Goal: Information Seeking & Learning: Check status

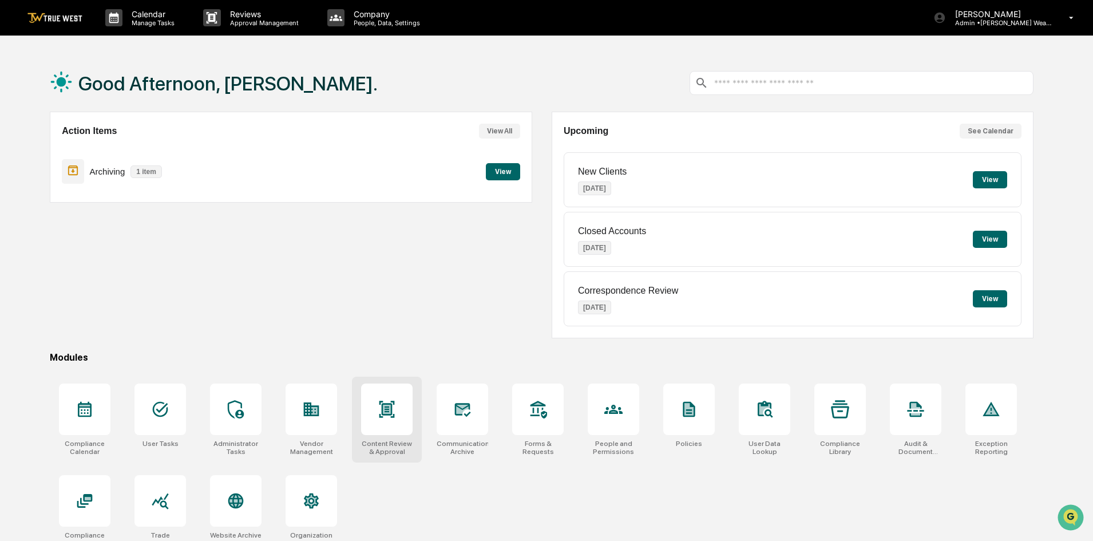
click at [393, 403] on icon at bounding box center [386, 408] width 15 height 17
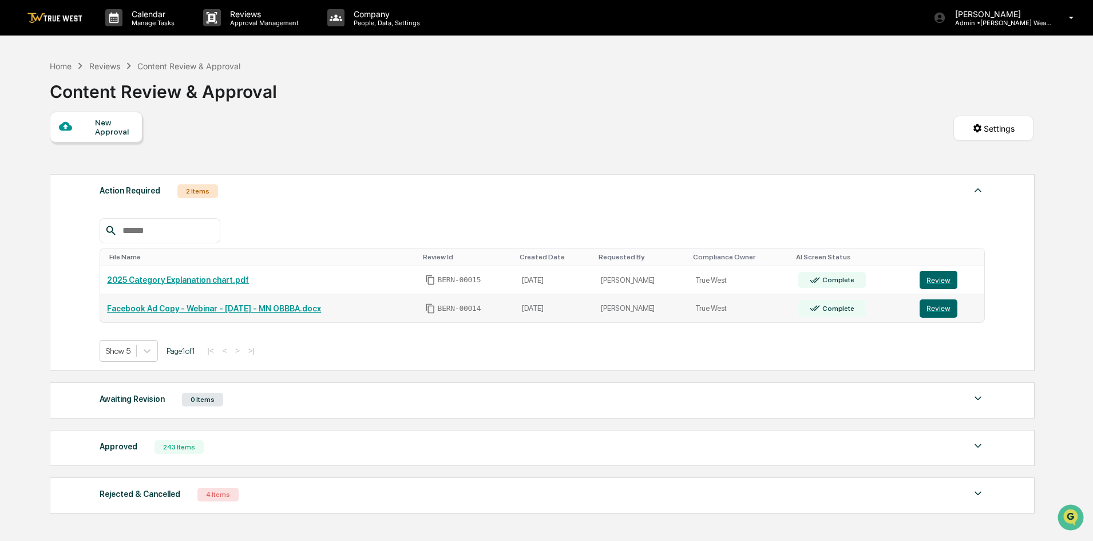
scroll to position [57, 0]
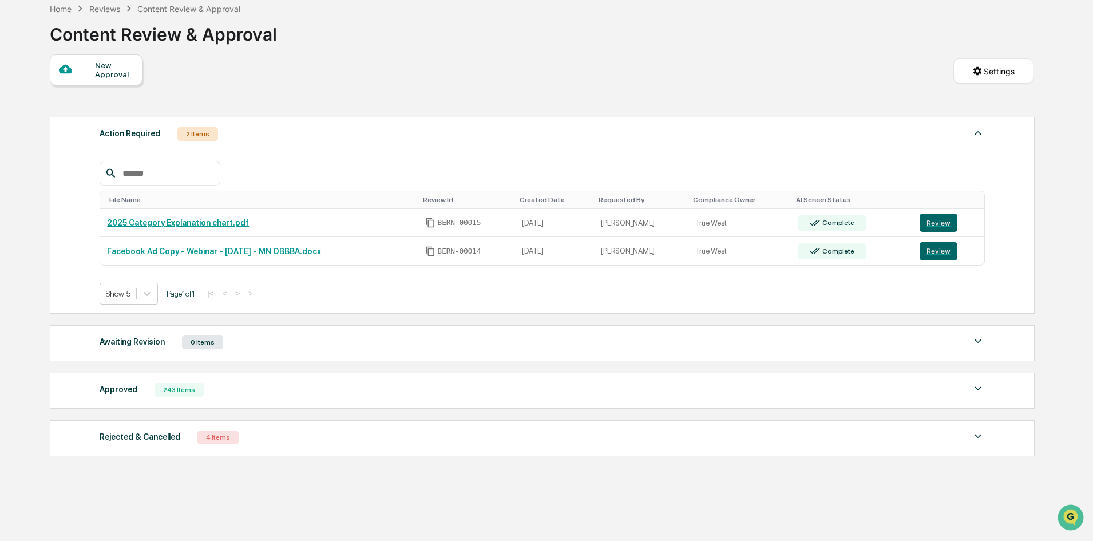
click at [255, 449] on div "Rejected & Cancelled 4 Items File Name Review Id Created Date Requested By Comp…" at bounding box center [542, 438] width 985 height 36
click at [157, 434] on div "Rejected & Cancelled" at bounding box center [140, 436] width 81 height 15
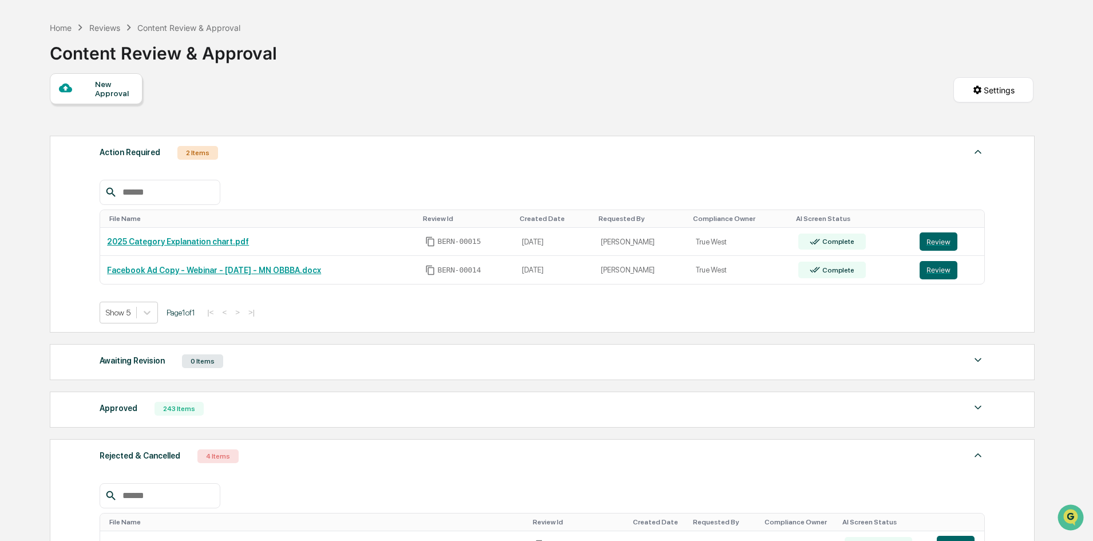
scroll to position [8, 0]
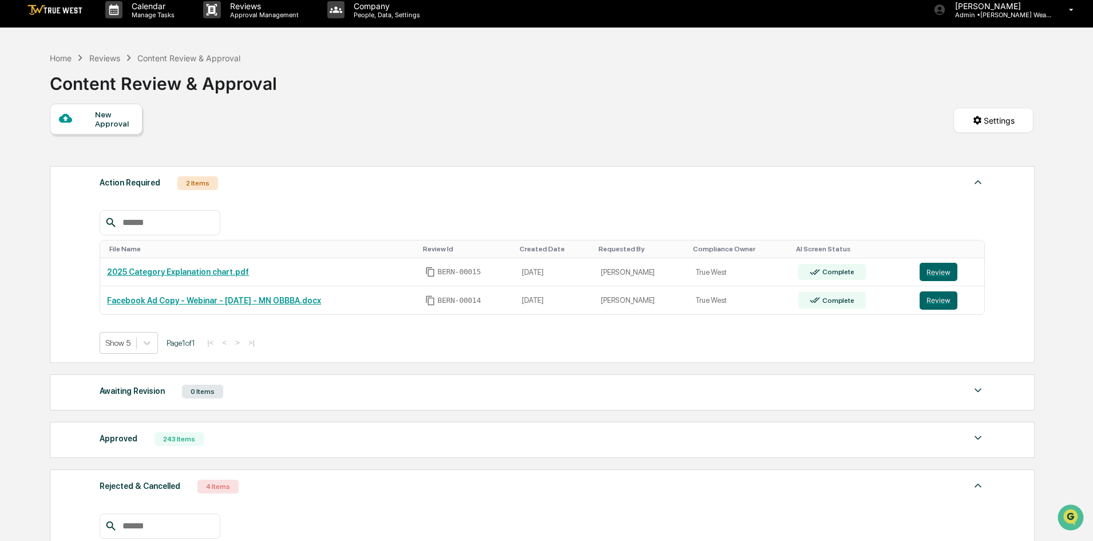
click at [74, 13] on img at bounding box center [54, 10] width 55 height 11
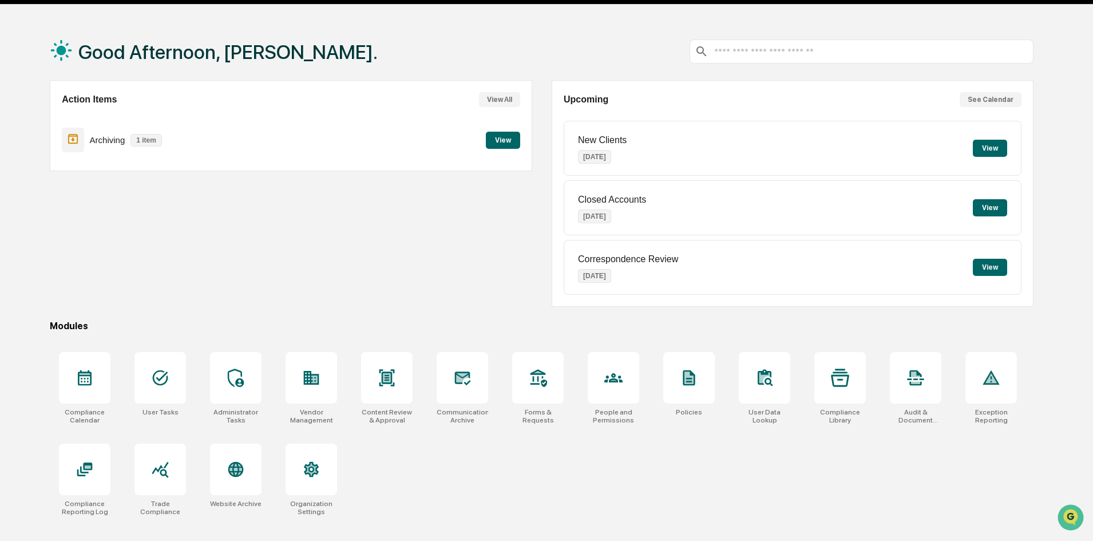
scroll to position [54, 0]
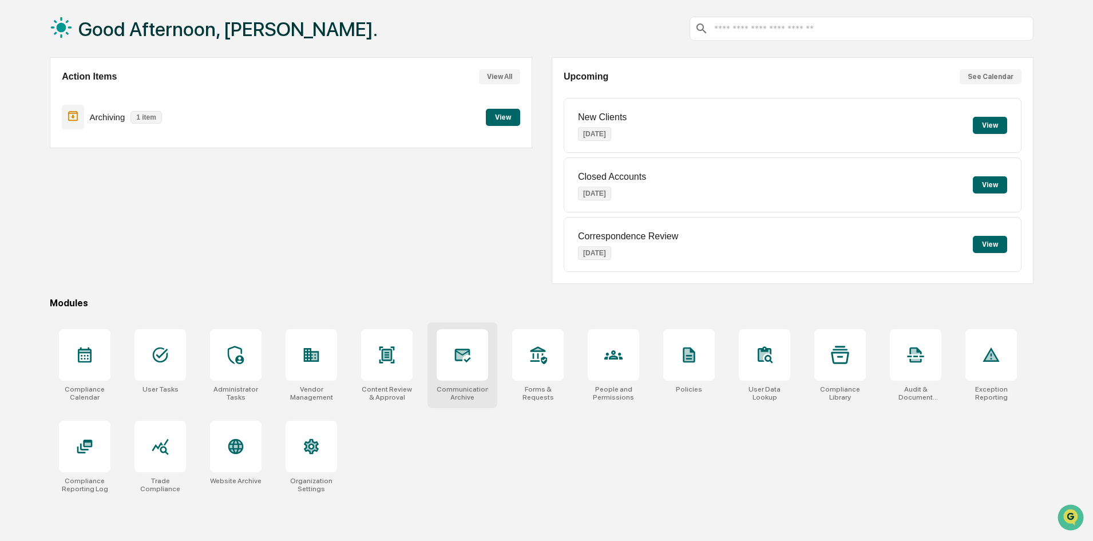
click at [467, 355] on icon at bounding box center [463, 354] width 12 height 9
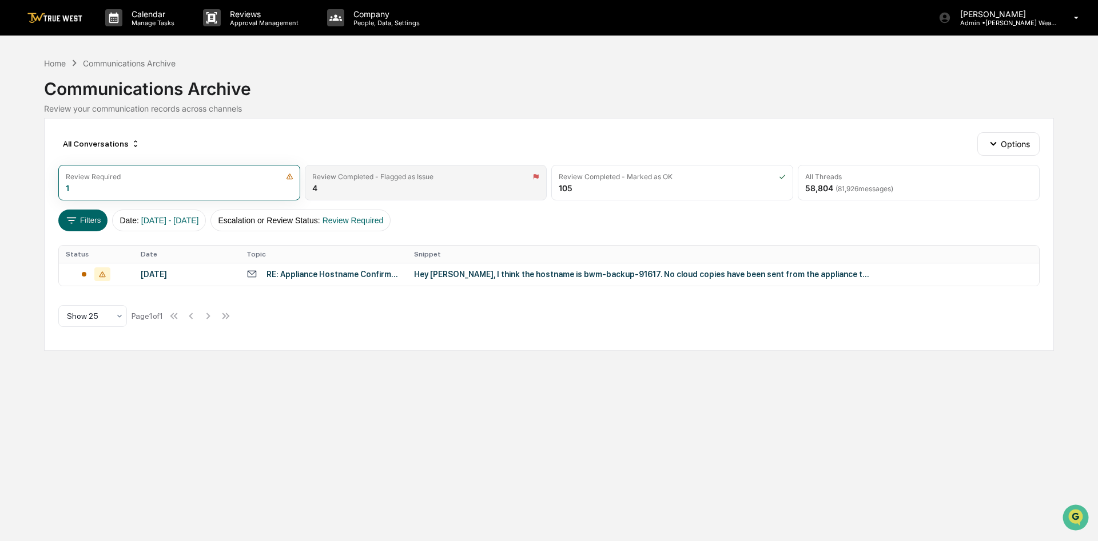
click at [423, 189] on div "Review Completed - Flagged as Issue 4" at bounding box center [426, 182] width 242 height 35
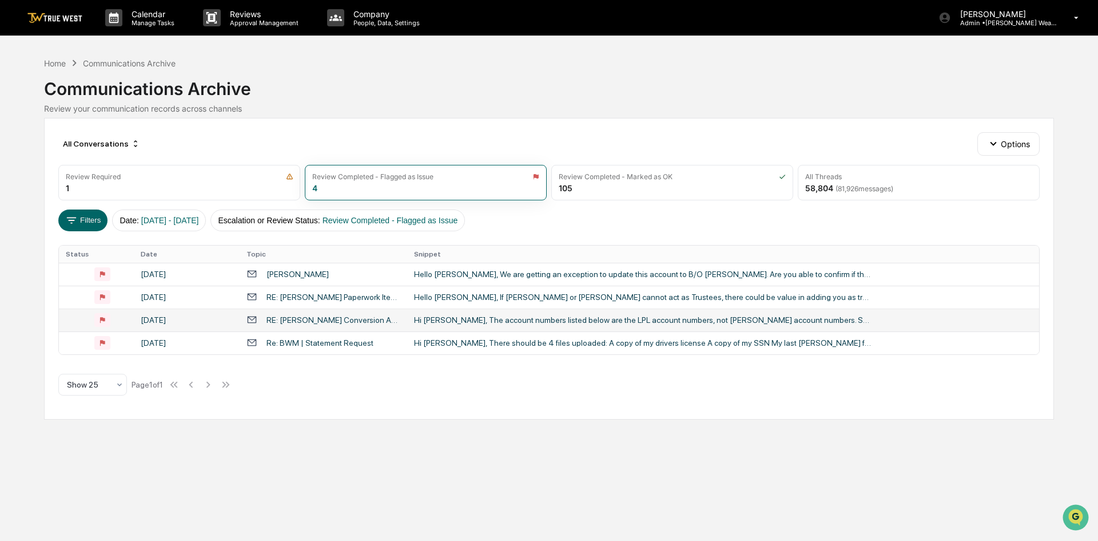
click at [366, 316] on div "RE: Roth Conversion Accounts - Should be other accounts?" at bounding box center [334, 319] width 134 height 9
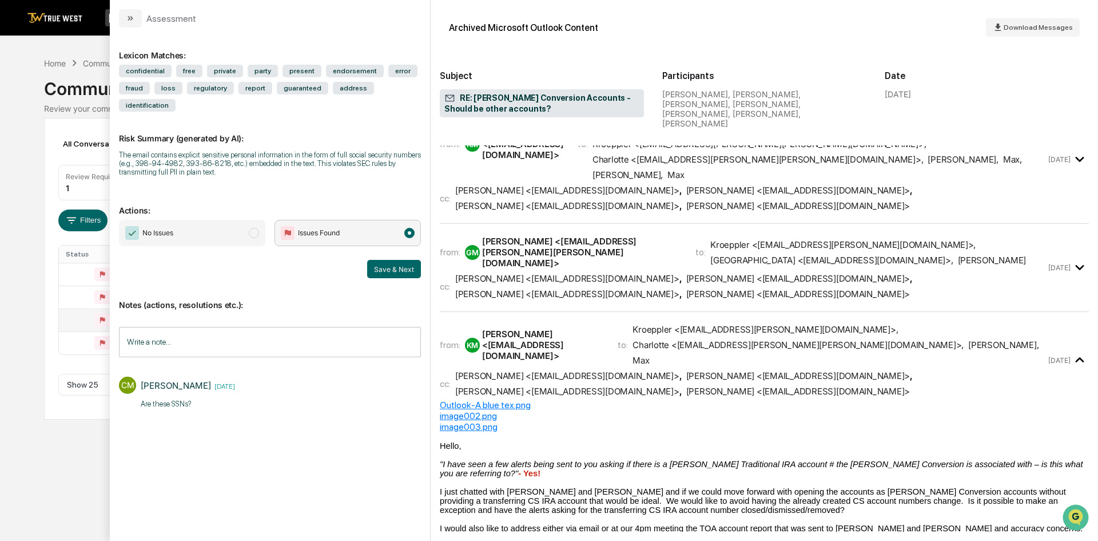
scroll to position [229, 0]
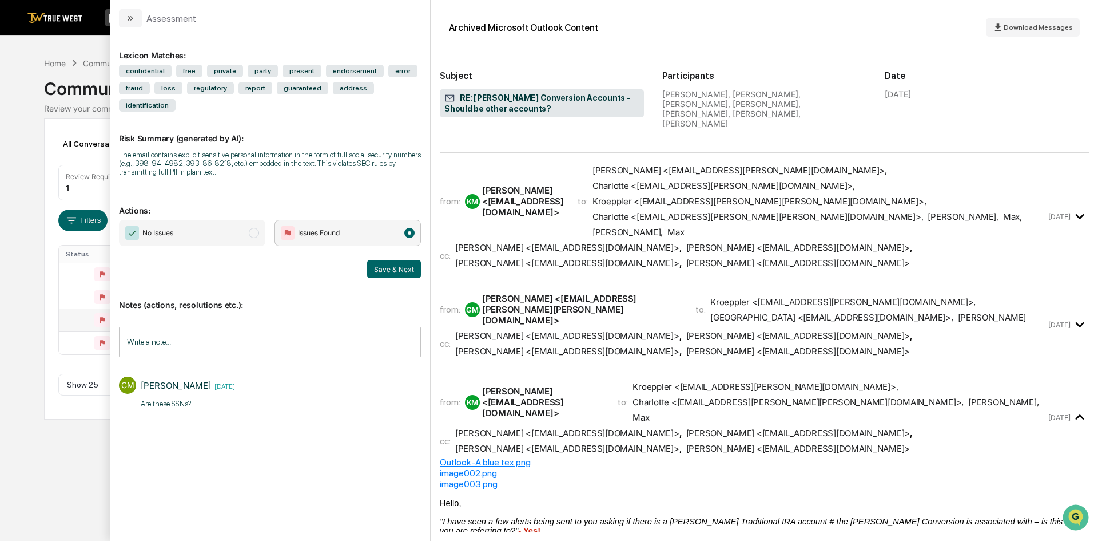
click at [678, 330] on span "Cathryn Shill <cshill@bernicke.com> , Kolton Dupey <kdupey@bernicke.com> , Kris…" at bounding box center [750, 343] width 591 height 26
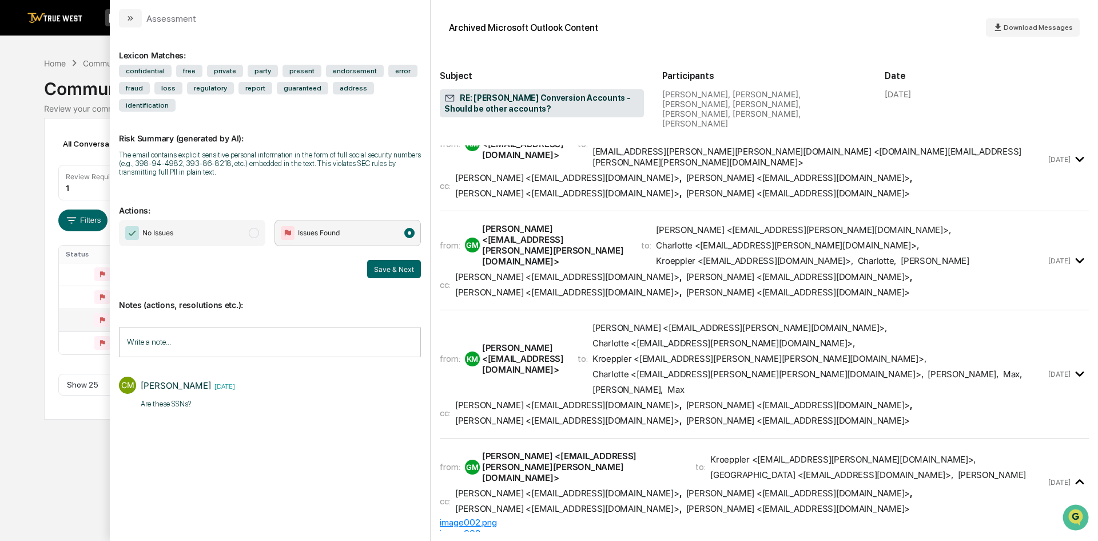
scroll to position [57, 0]
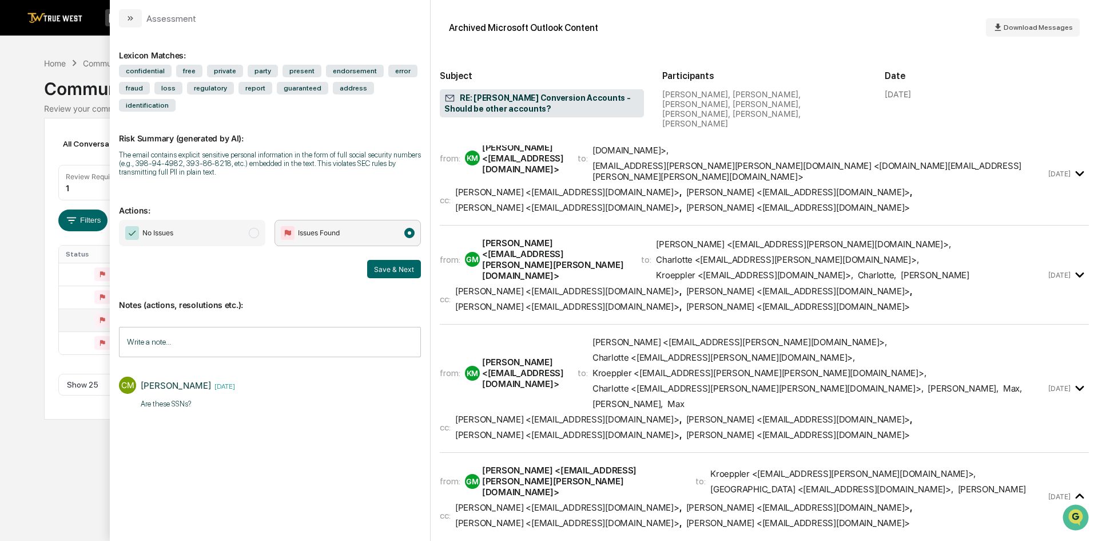
click at [629, 414] on span "Cathryn Shill <cshill@bernicke.com> , Kolton Dupey <kdupey@bernicke.com> , Kris…" at bounding box center [750, 427] width 591 height 26
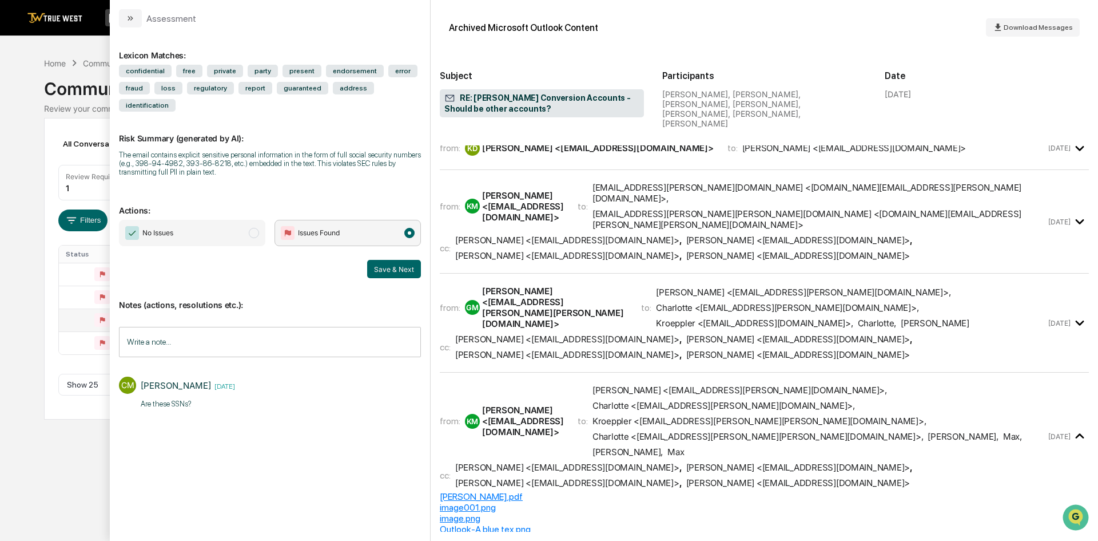
scroll to position [0, 0]
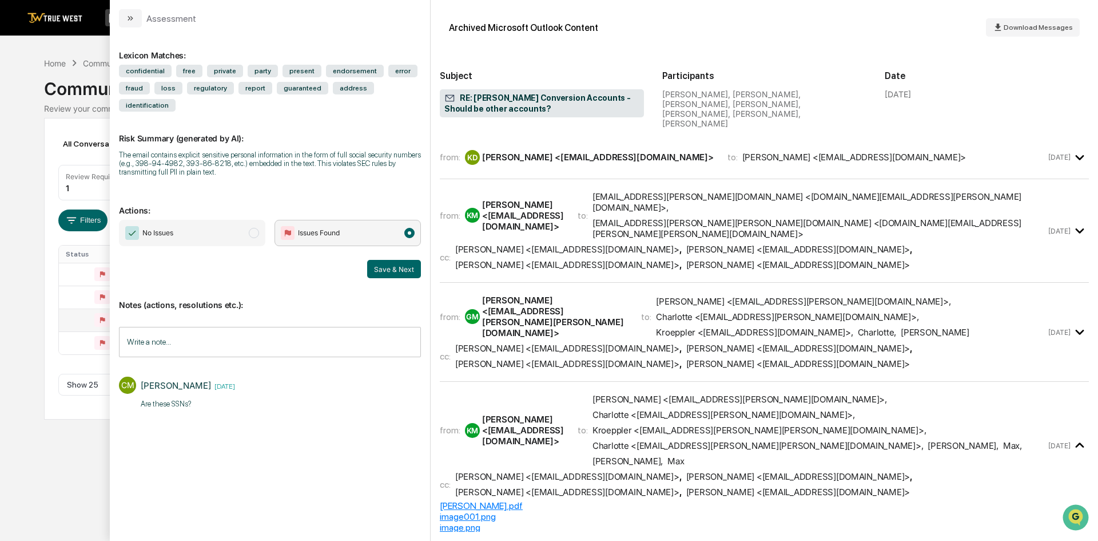
click at [674, 323] on div "from: GM Galligan, Max <max.galligan@schwab.com> to: Kroeppler <charlotte.kroep…" at bounding box center [764, 332] width 649 height 80
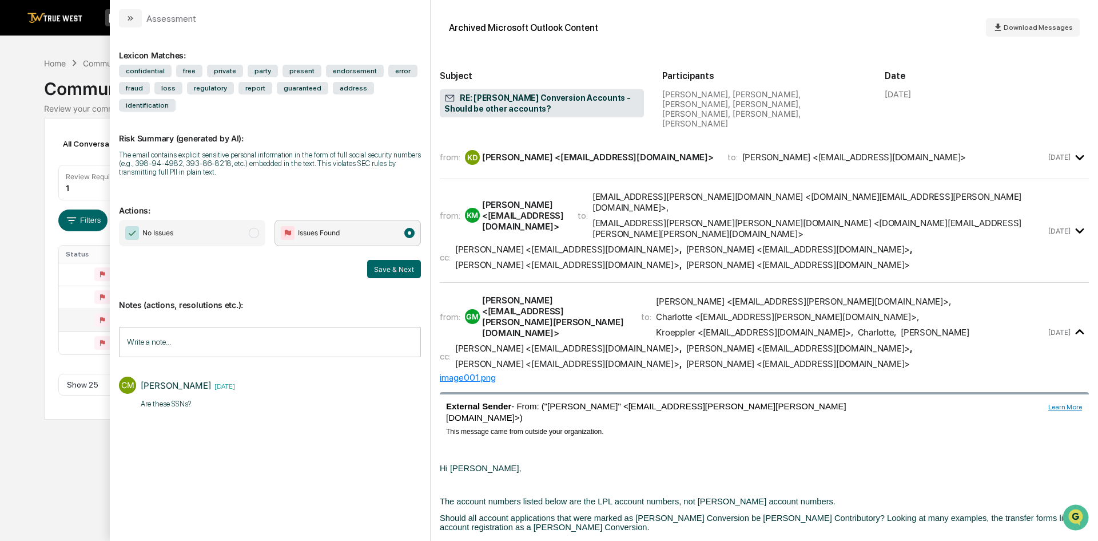
click at [681, 242] on div "from: KM Kylie Martens <kmartens@bernicke.com> to: charlotte.kroeppler@schwab.c…" at bounding box center [764, 230] width 649 height 85
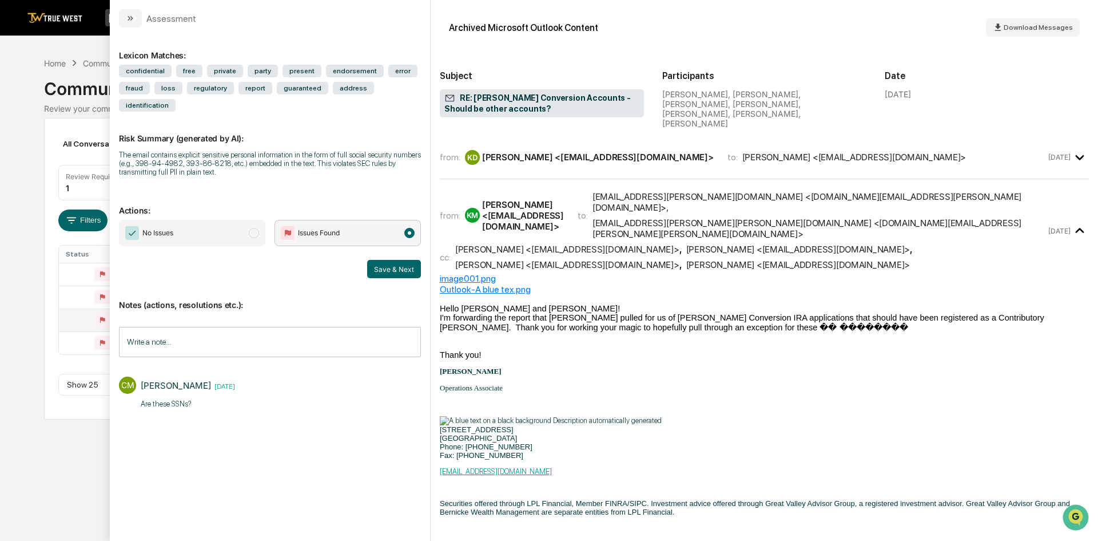
click at [634, 152] on div "Kolton Dupey <kdupey@bernicke.com>" at bounding box center [598, 157] width 232 height 11
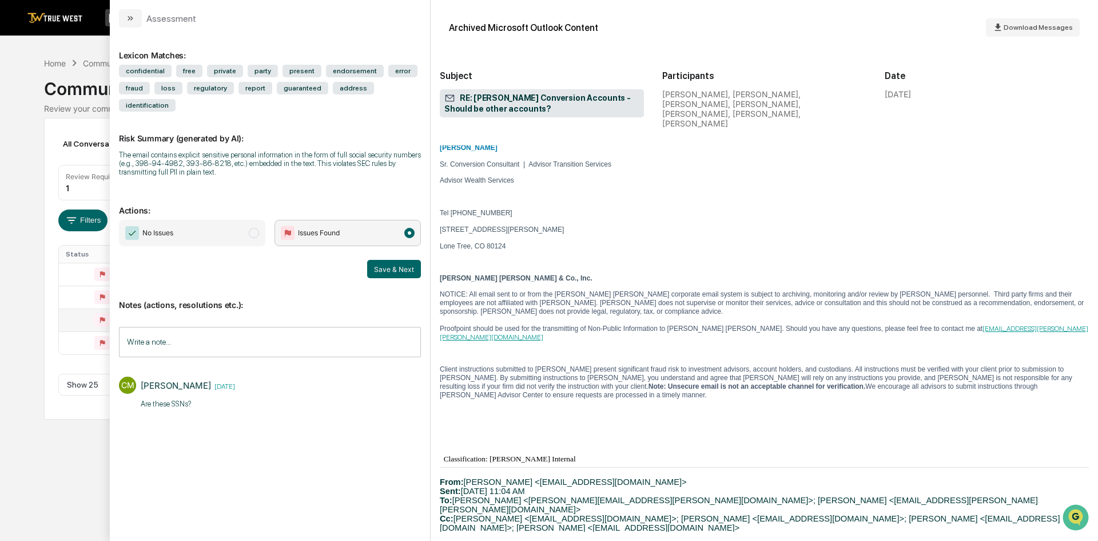
scroll to position [4577, 0]
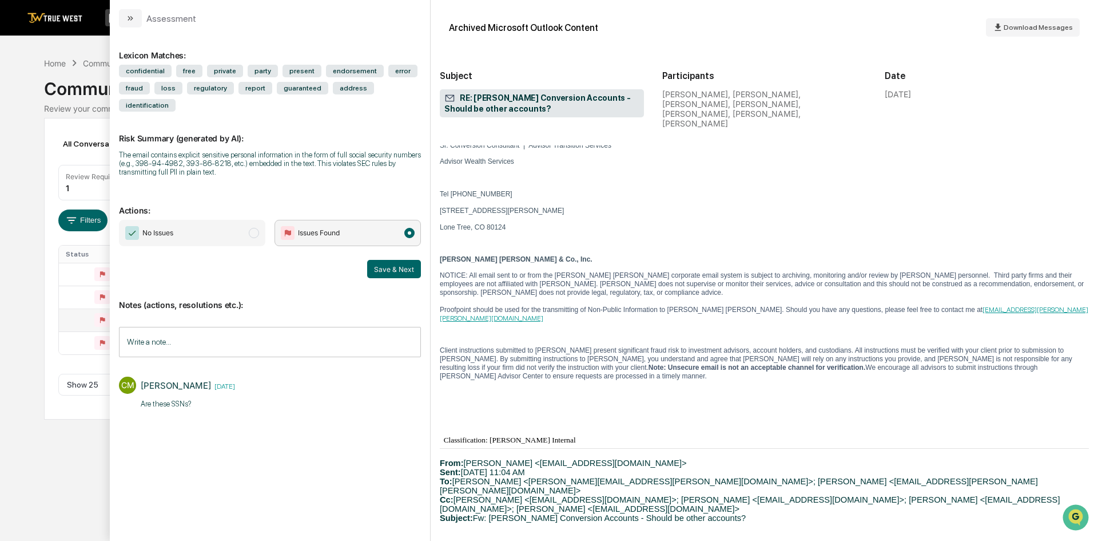
click at [43, 411] on div "Calendar Manage Tasks Reviews Approval Management Company People, Data, Setting…" at bounding box center [549, 270] width 1098 height 541
